Goal: Task Accomplishment & Management: Manage account settings

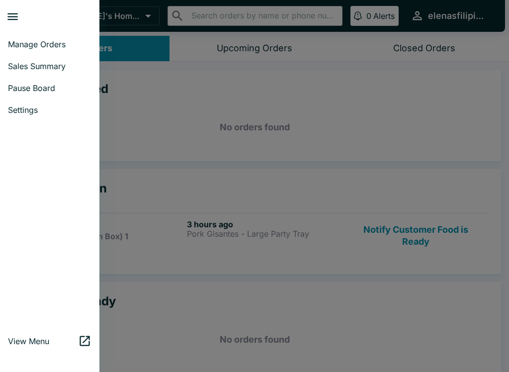
click at [23, 71] on link "Sales Summary" at bounding box center [49, 66] width 99 height 22
select select "03:00"
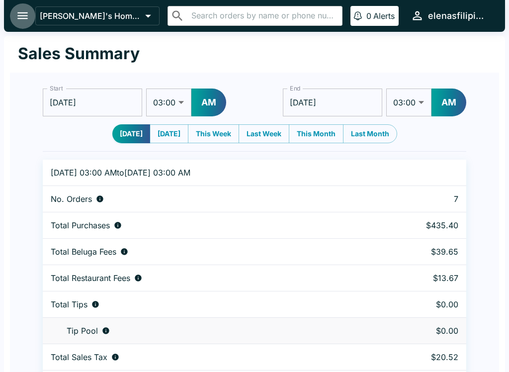
click at [18, 20] on icon "open drawer" at bounding box center [22, 15] width 13 height 13
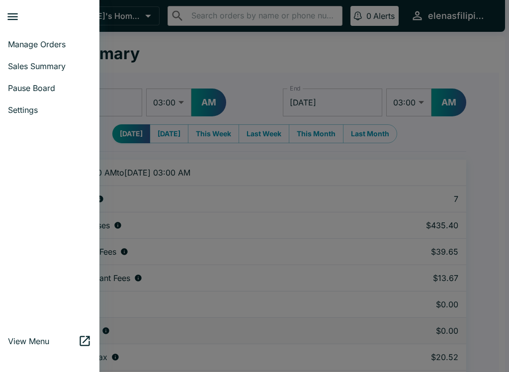
click at [19, 16] on icon "close drawer" at bounding box center [12, 16] width 13 height 13
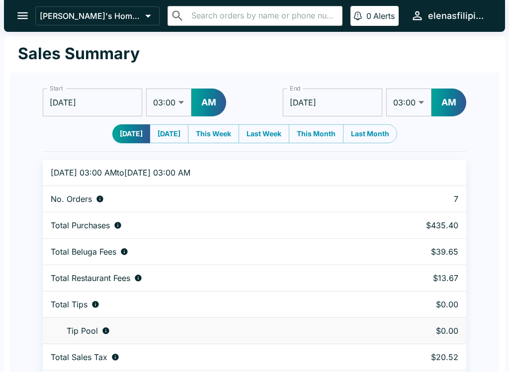
click at [22, 15] on icon "open drawer" at bounding box center [22, 15] width 10 height 7
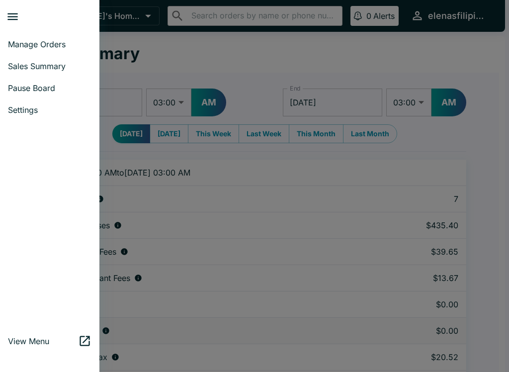
click at [31, 45] on span "Manage Orders" at bounding box center [50, 44] width 84 height 10
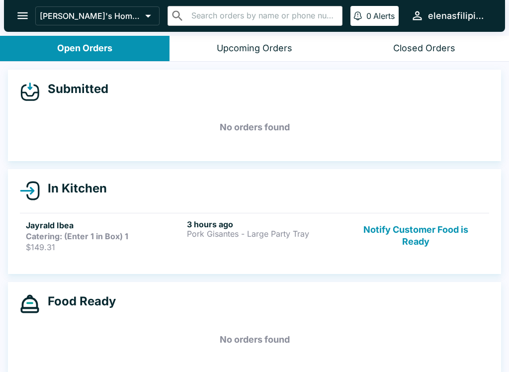
click at [210, 248] on div "3 hours ago Pork Gisantes - Large Party Tray" at bounding box center [265, 235] width 157 height 33
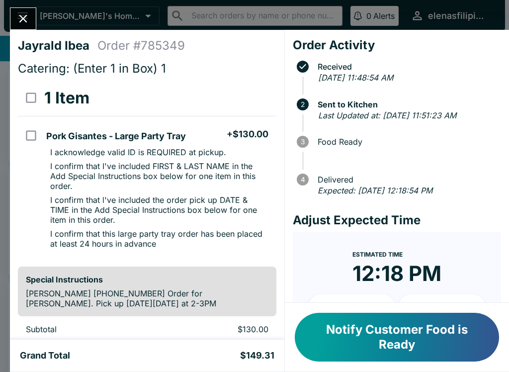
click at [372, 341] on button "Notify Customer Food is Ready" at bounding box center [397, 337] width 204 height 49
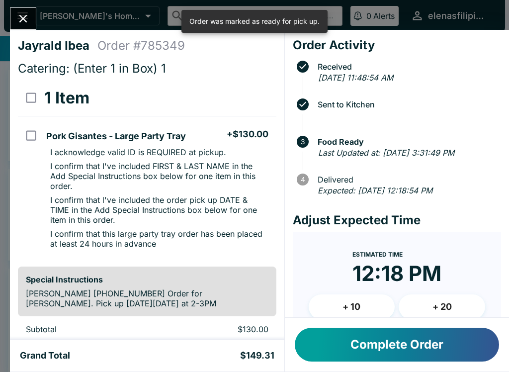
click at [390, 344] on button "Complete Order" at bounding box center [397, 345] width 204 height 34
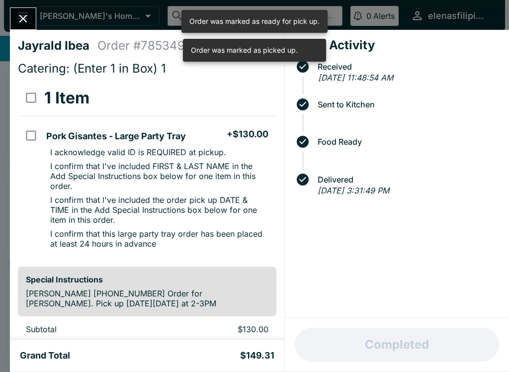
click at [24, 14] on icon "Close" at bounding box center [22, 18] width 13 height 13
